Goal: Information Seeking & Learning: Learn about a topic

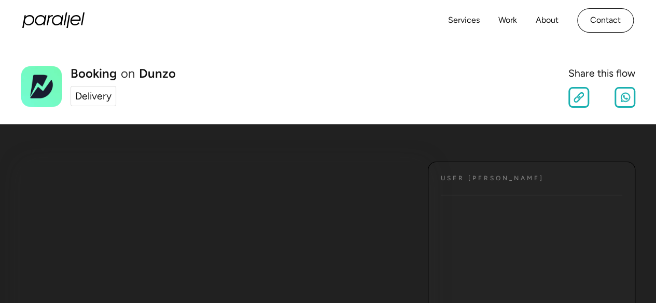
click at [82, 100] on div "Delivery" at bounding box center [93, 96] width 36 height 15
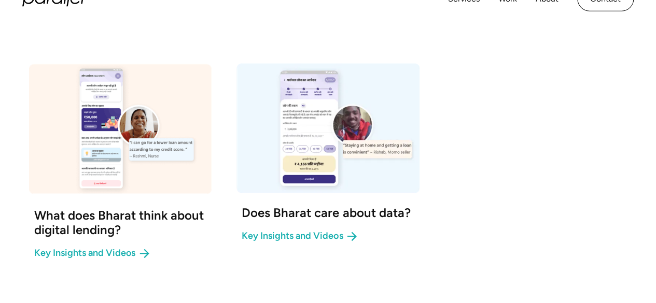
scroll to position [347, 0]
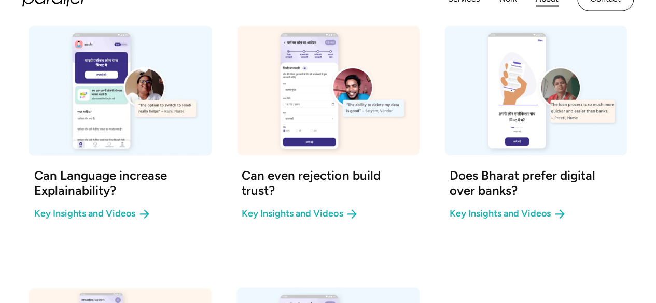
drag, startPoint x: 660, startPoint y: 42, endPoint x: 549, endPoint y: 3, distance: 117.6
